Goal: Task Accomplishment & Management: Use online tool/utility

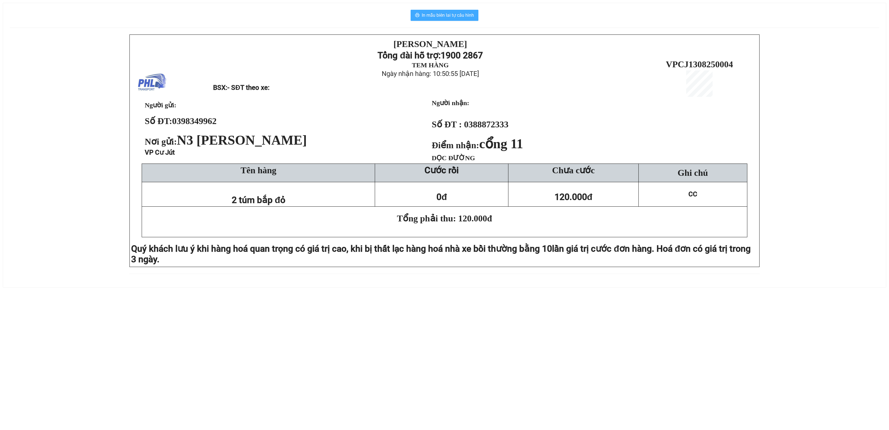
click at [414, 13] on button "In mẫu biên lai tự cấu hình" at bounding box center [445, 15] width 68 height 11
click at [467, 17] on span "In mẫu biên lai tự cấu hình" at bounding box center [448, 15] width 52 height 7
click at [458, 14] on span "In mẫu biên lai tự cấu hình" at bounding box center [448, 15] width 52 height 7
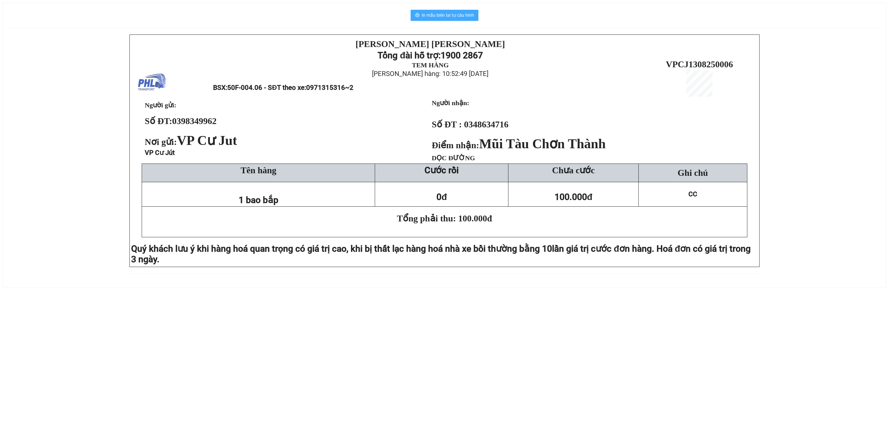
click at [446, 14] on span "In mẫu biên lai tự cấu hình" at bounding box center [448, 15] width 52 height 7
